Goal: Task Accomplishment & Management: Use online tool/utility

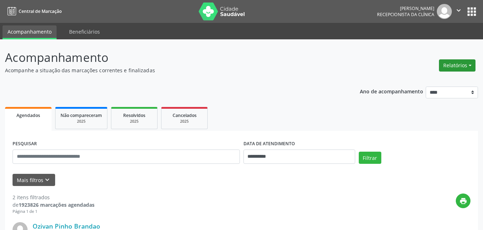
click at [456, 64] on button "Relatórios" at bounding box center [457, 65] width 36 height 12
click at [433, 82] on link "Agendamentos" at bounding box center [437, 81] width 77 height 10
select select "*"
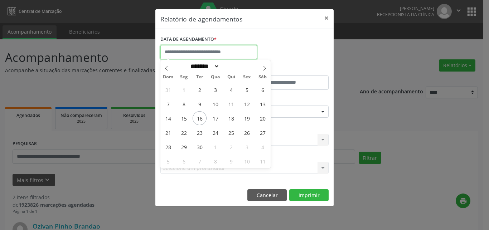
click at [195, 52] on input "text" at bounding box center [208, 52] width 97 height 14
click at [203, 118] on span "16" at bounding box center [199, 118] width 14 height 14
type input "**********"
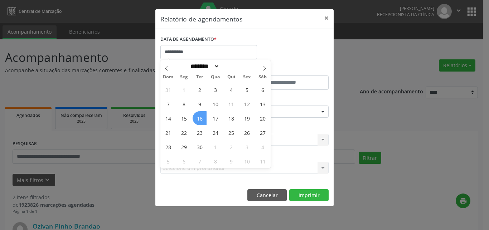
click at [203, 118] on span "16" at bounding box center [199, 118] width 14 height 14
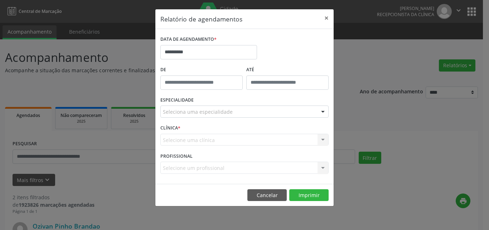
click at [193, 118] on div "ESPECIALIDADE Seleciona uma especialidade Todas as especialidades Alergologia A…" at bounding box center [244, 109] width 172 height 28
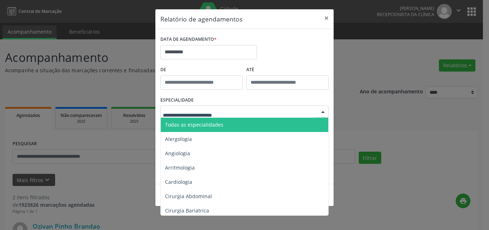
click at [194, 123] on span "Todas as especialidades" at bounding box center [194, 124] width 58 height 7
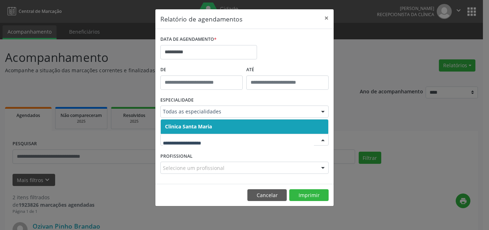
click at [195, 123] on span "Clinica Santa Maria" at bounding box center [188, 126] width 47 height 7
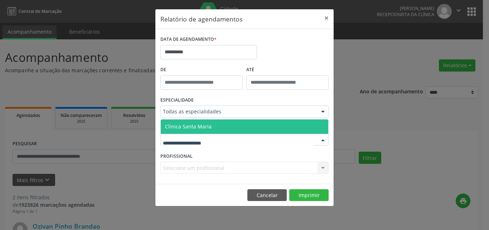
click at [195, 124] on span "Clinica Santa Maria" at bounding box center [188, 126] width 47 height 7
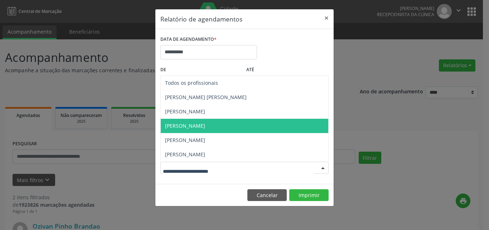
click at [199, 121] on span "[PERSON_NAME]" at bounding box center [244, 126] width 167 height 14
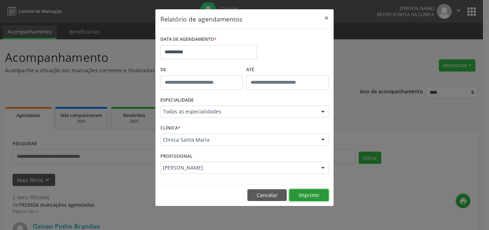
click at [299, 191] on button "Imprimir" at bounding box center [308, 195] width 39 height 12
